Goal: Use online tool/utility

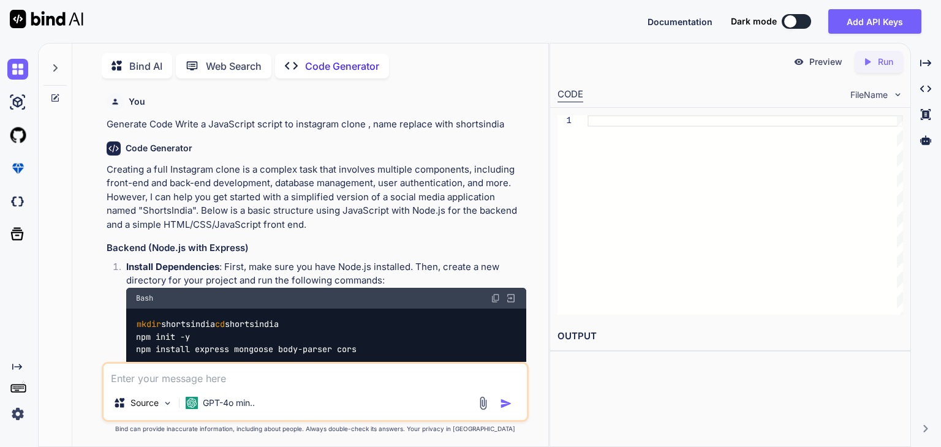
scroll to position [2053, 0]
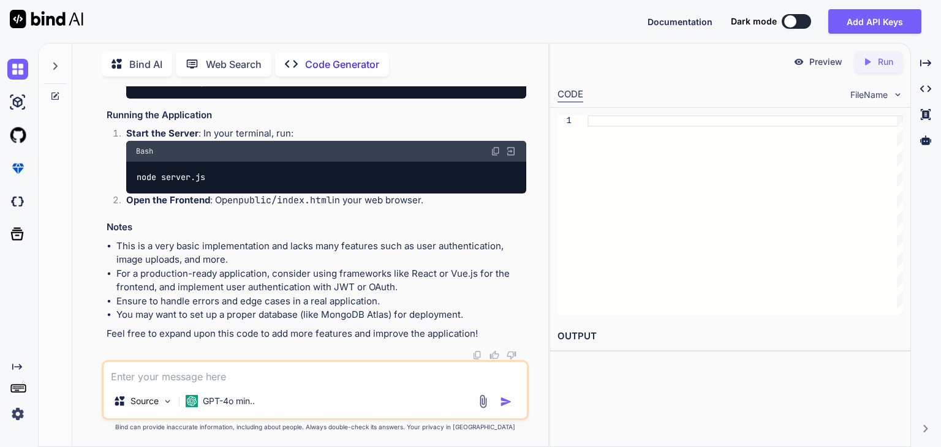
click at [250, 382] on textarea at bounding box center [315, 373] width 423 height 22
click at [246, 376] on textarea at bounding box center [315, 373] width 423 height 22
type textarea "next."
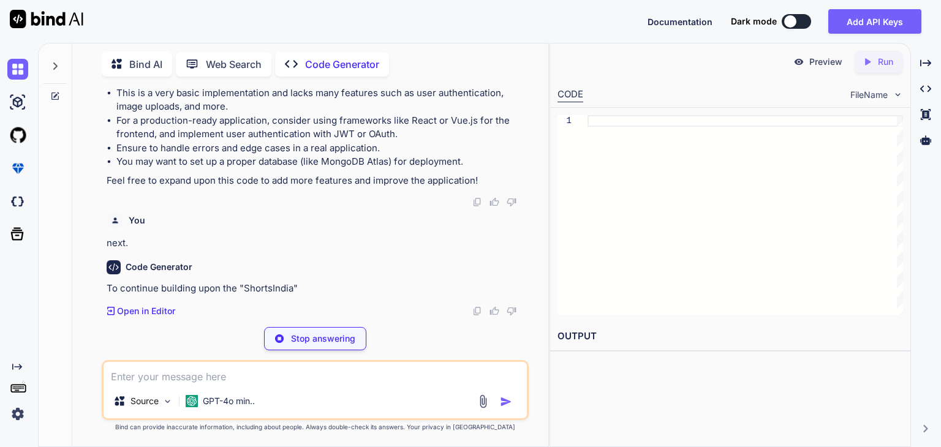
scroll to position [2183, 0]
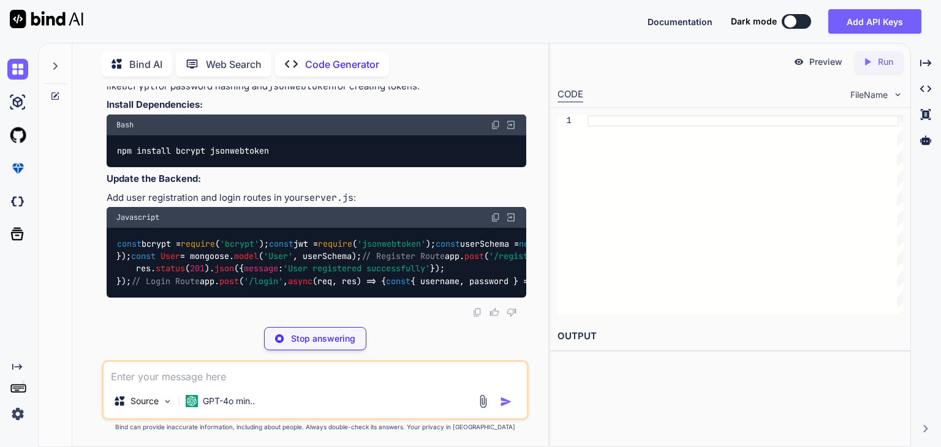
click at [482, 304] on div "Code Generator To continue building upon the "ShortsIndia" application, we can …" at bounding box center [317, 148] width 420 height 339
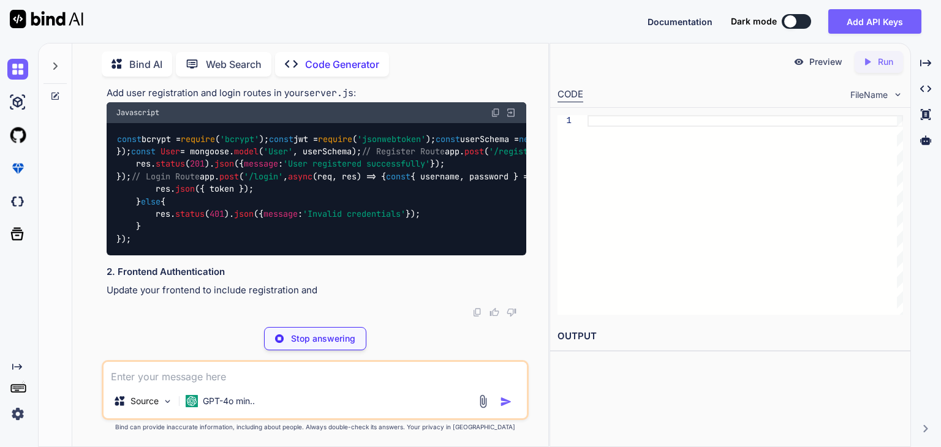
scroll to position [2520, 0]
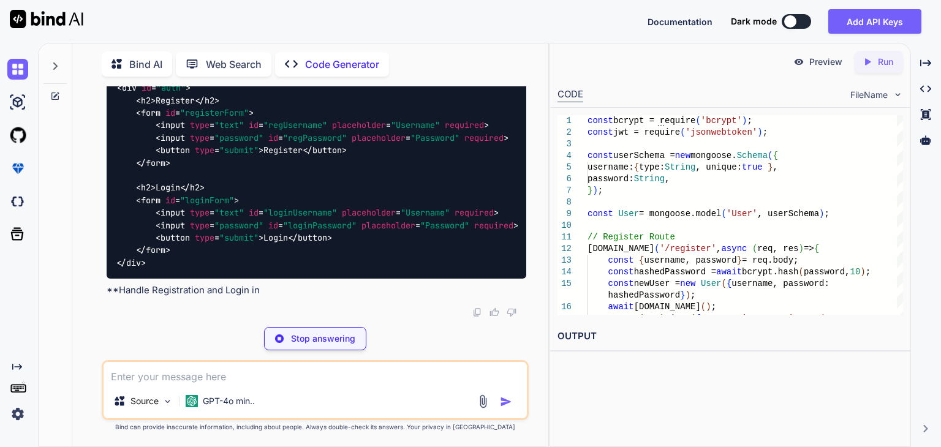
scroll to position [2335, 0]
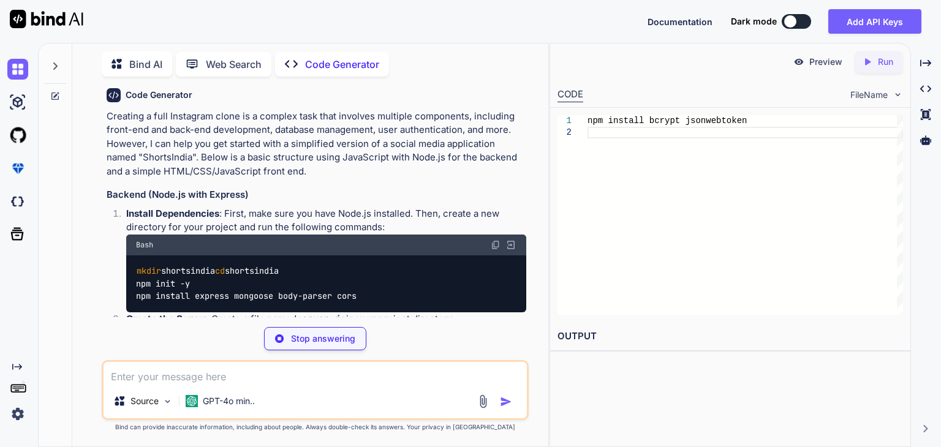
scroll to position [56, 0]
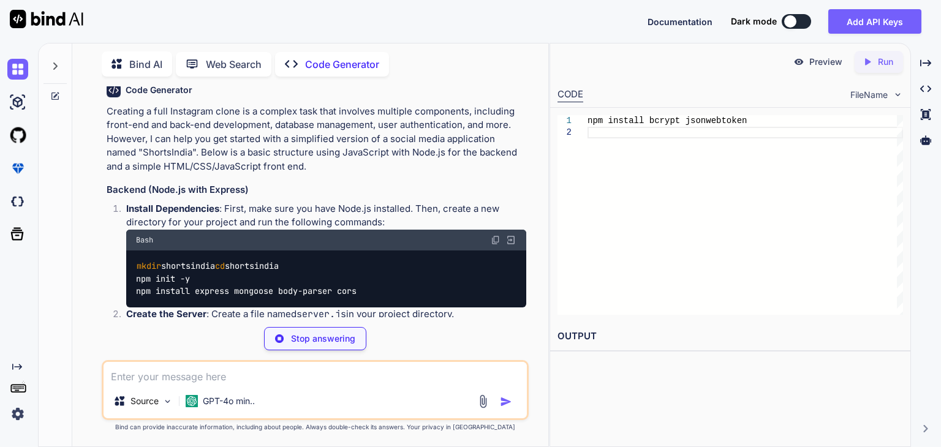
click at [508, 243] on img at bounding box center [510, 240] width 11 height 11
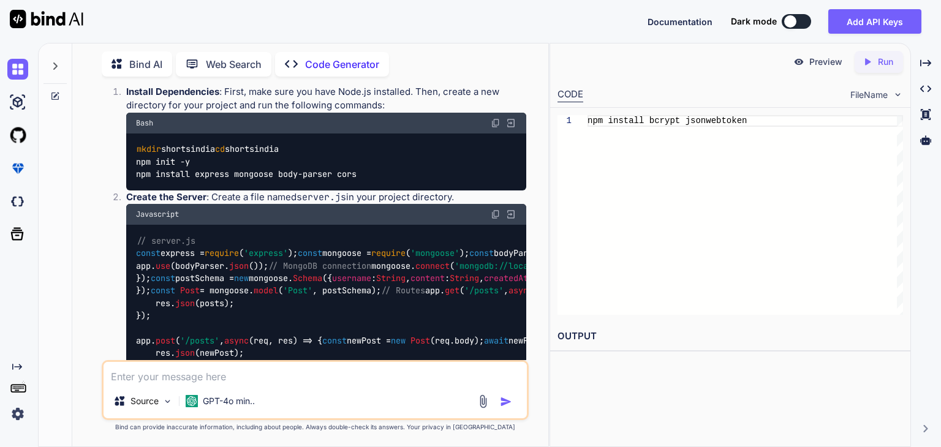
scroll to position [173, 0]
click at [579, 338] on h2 "OUTPUT" at bounding box center [730, 336] width 360 height 29
click at [834, 234] on div "npm install bcrypt jsonwebtoken" at bounding box center [744, 215] width 315 height 200
click at [617, 392] on div "Preview Created with Pixso. Run CODE FileName 1 npm install bcrypt jsonwebtoken…" at bounding box center [729, 245] width 361 height 404
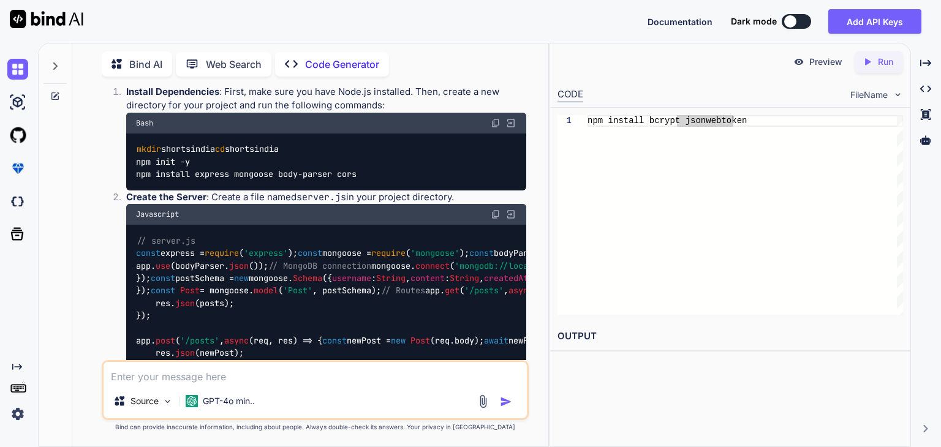
click at [867, 63] on icon at bounding box center [868, 61] width 6 height 7
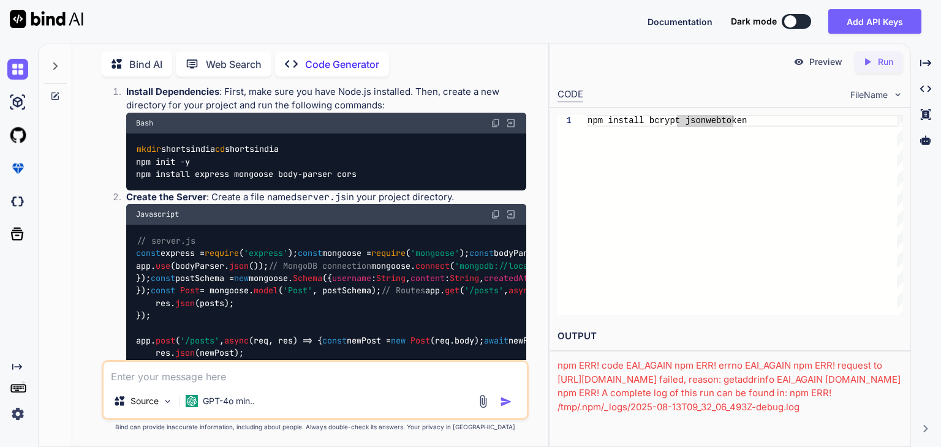
click at [512, 125] on img at bounding box center [510, 123] width 11 height 11
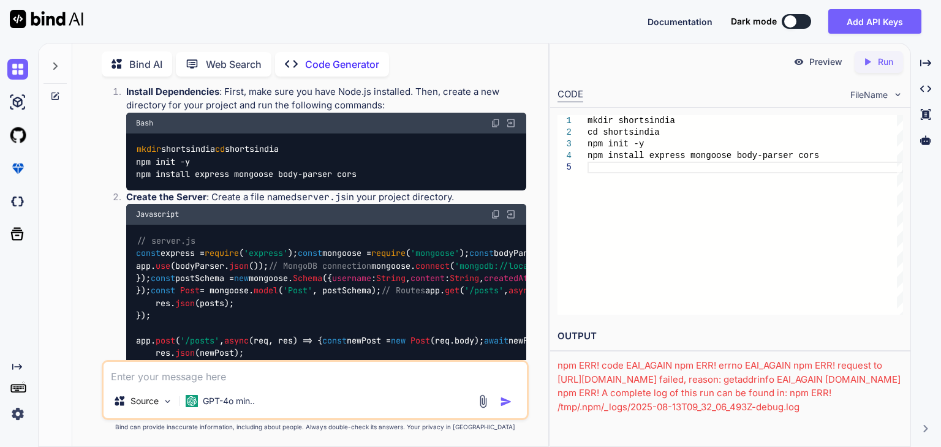
click at [892, 60] on p "Run" at bounding box center [885, 62] width 15 height 12
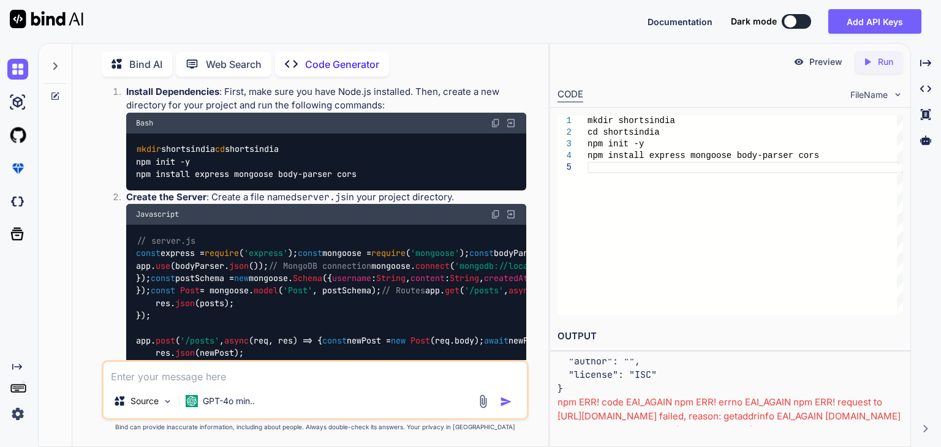
scroll to position [208, 0]
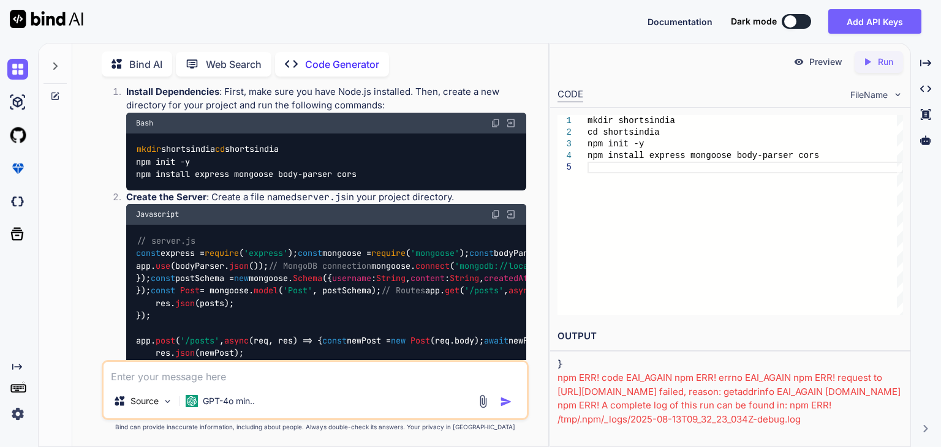
click at [629, 385] on div "npm ERR! code EAI_AGAIN npm ERR! errno EAI_AGAIN npm ERR! request to [URL][DOMA…" at bounding box center [729, 398] width 345 height 55
click at [505, 220] on img at bounding box center [510, 214] width 11 height 11
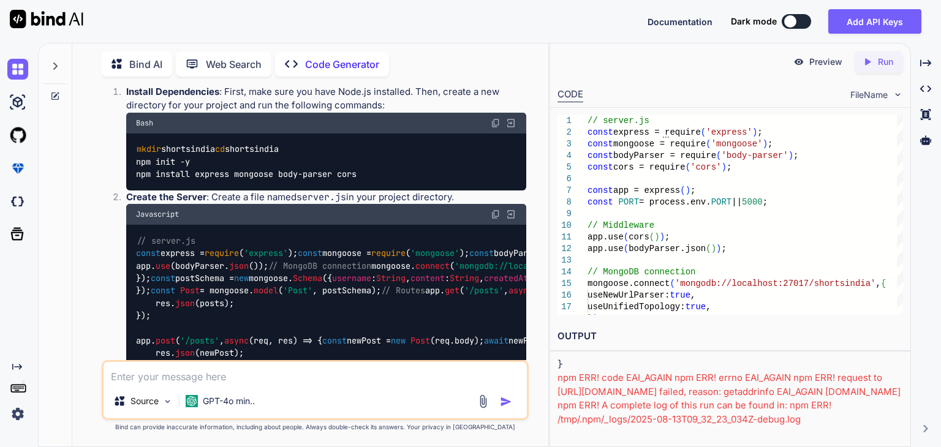
click at [891, 60] on p "Run" at bounding box center [885, 62] width 15 height 12
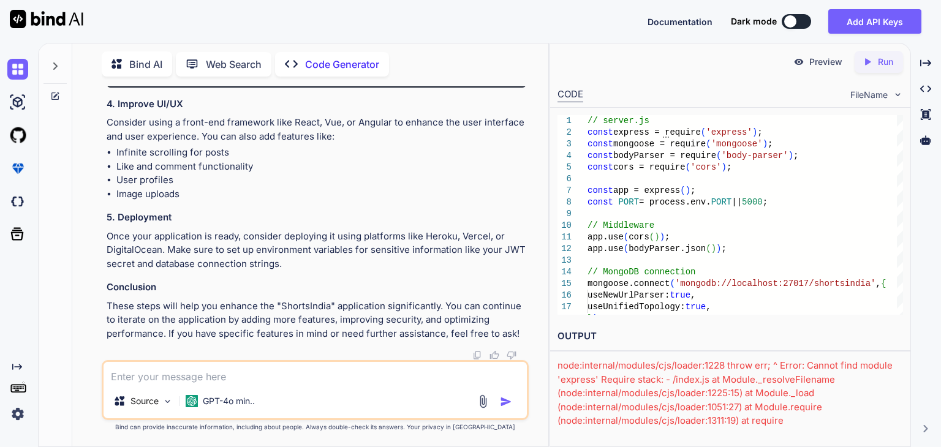
scroll to position [3859, 0]
click at [453, 83] on div "Bind AI Web Search Created with Pixso. Code Generator You Generate Code Write a…" at bounding box center [310, 247] width 476 height 400
click at [271, 385] on div "Source GPT-4o min.." at bounding box center [315, 390] width 427 height 60
click at [277, 380] on textarea at bounding box center [315, 373] width 423 height 22
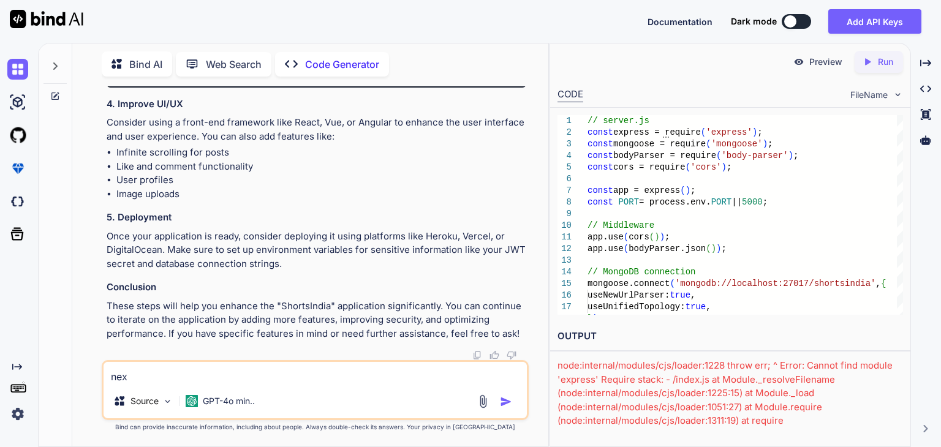
type textarea "next"
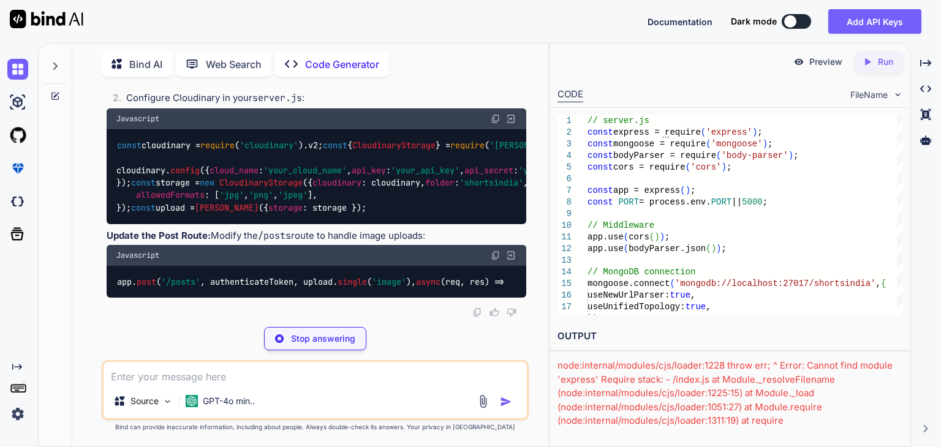
scroll to position [4587, 0]
